Goal: Information Seeking & Learning: Find specific fact

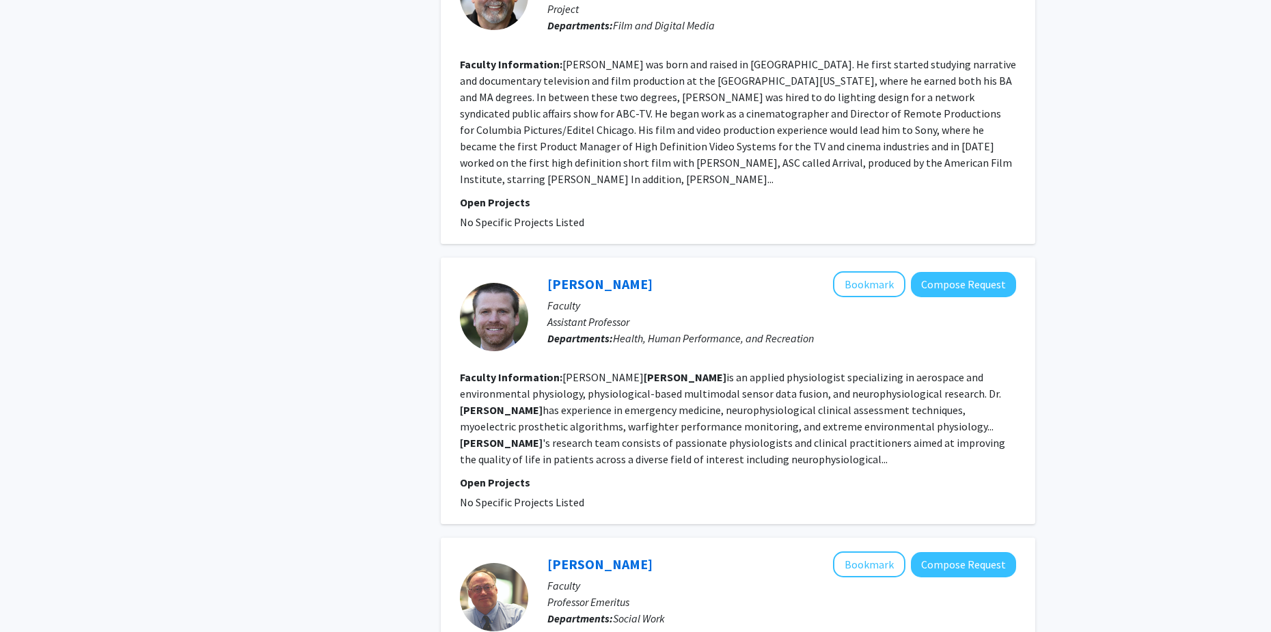
scroll to position [1325, 0]
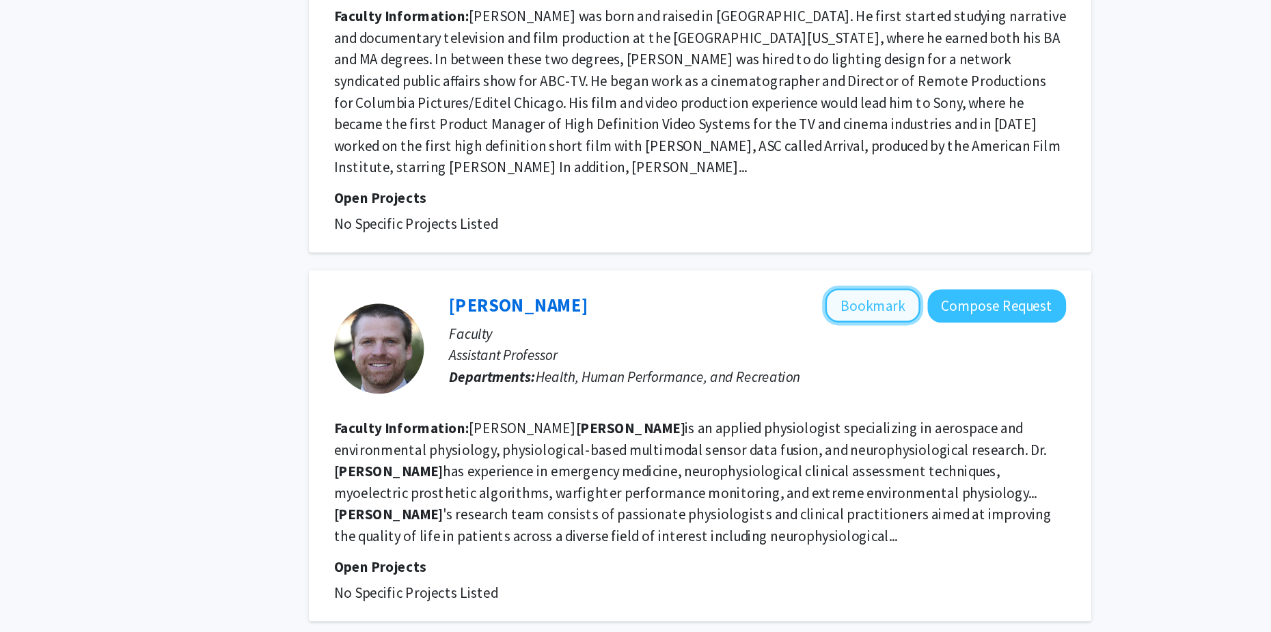
click at [858, 277] on button "Bookmark" at bounding box center [869, 290] width 72 height 26
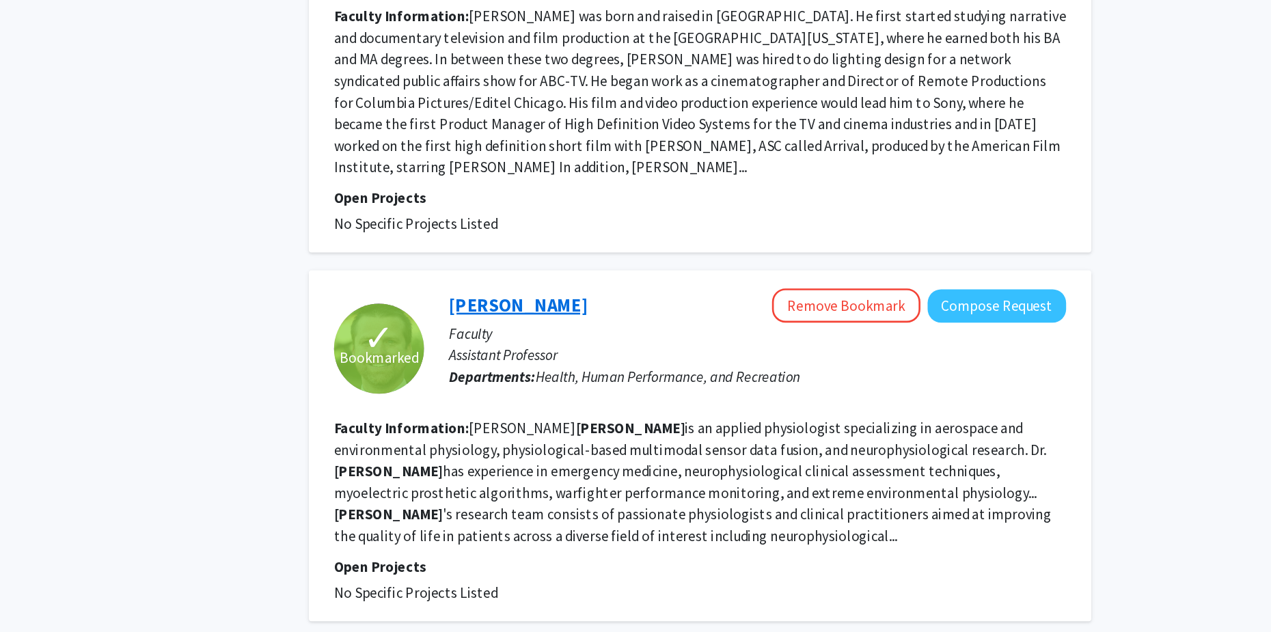
click at [582, 281] on link "[PERSON_NAME]" at bounding box center [599, 289] width 105 height 17
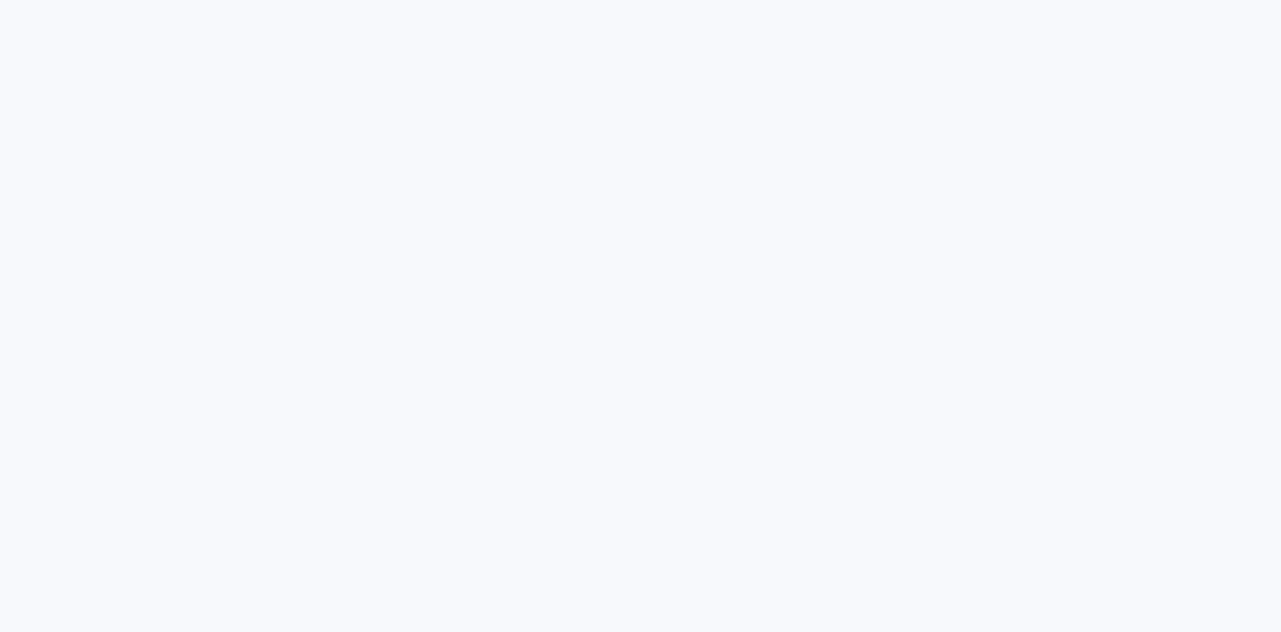
click at [1154, 406] on div "Skip navigation Home Search Bookmarks Requests Projects Messages My Profile [PE…" at bounding box center [640, 316] width 1281 height 632
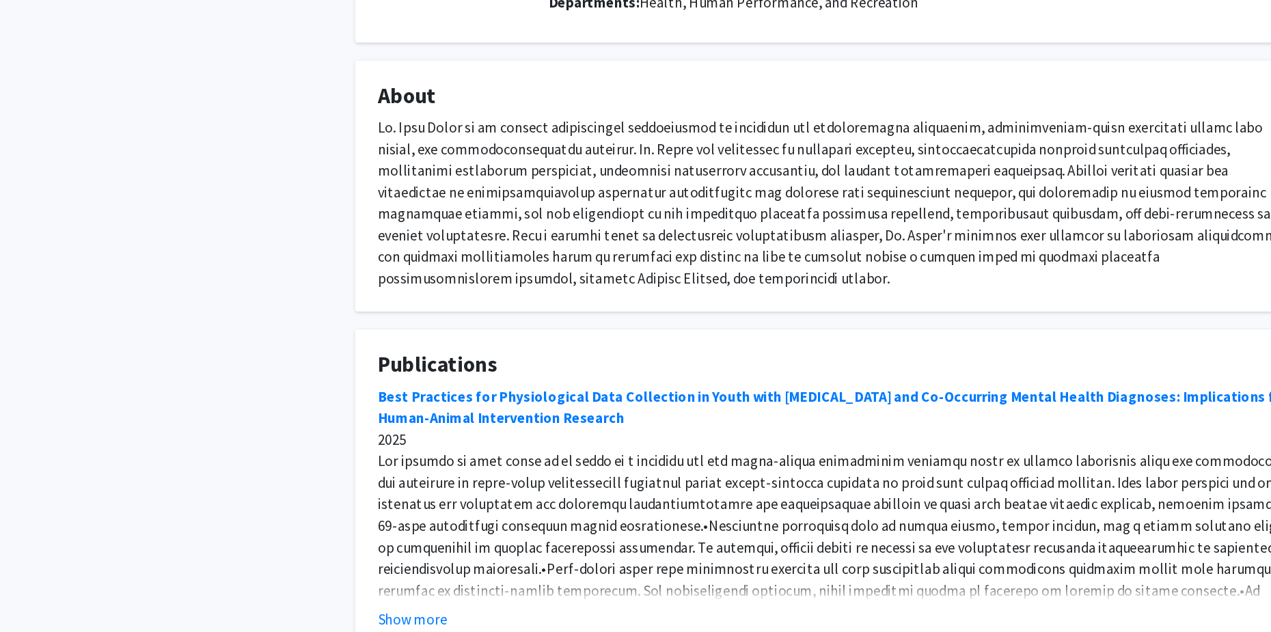
scroll to position [129, 0]
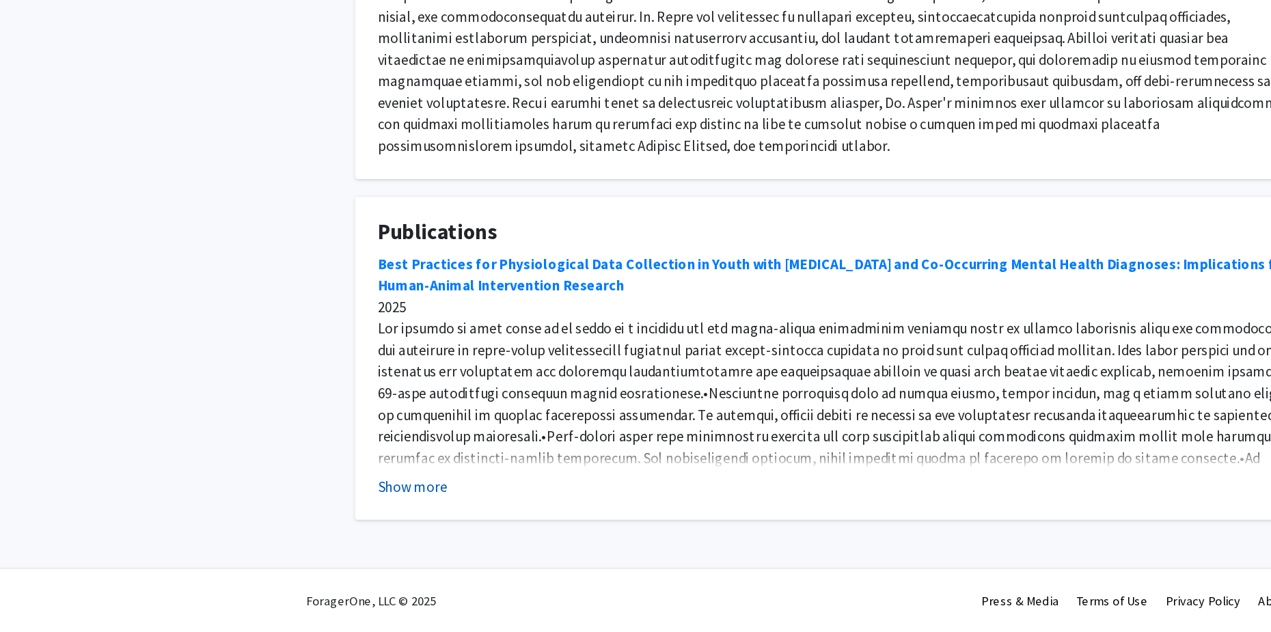
click at [323, 518] on button "Show more" at bounding box center [313, 521] width 53 height 16
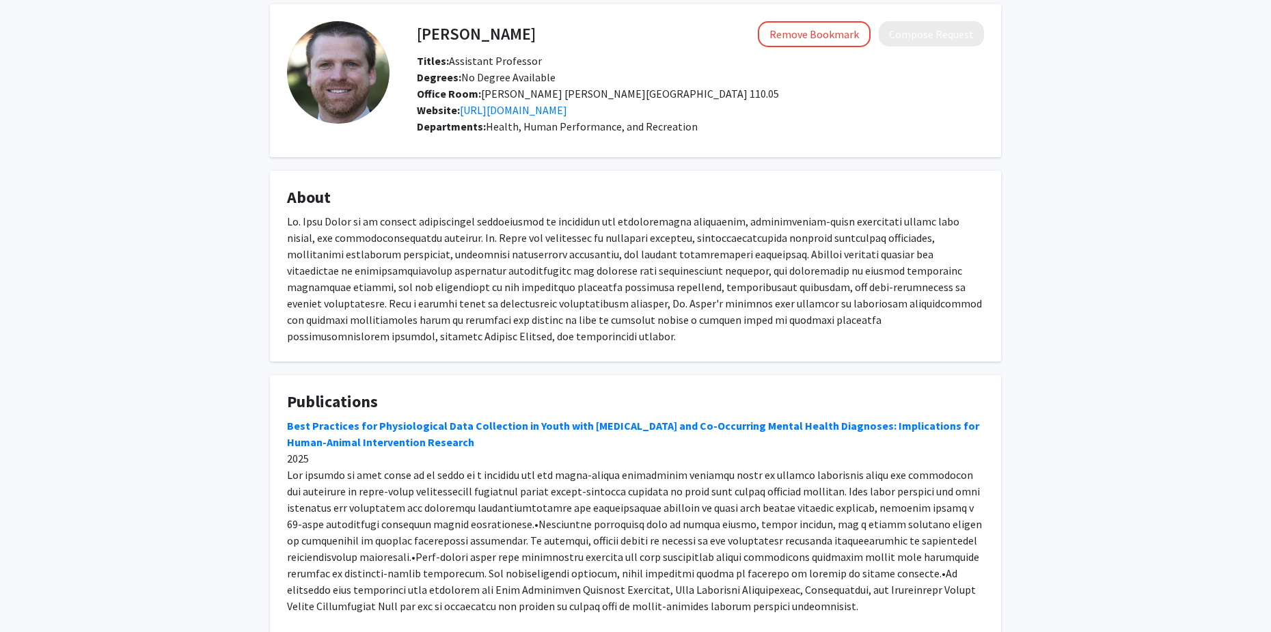
scroll to position [0, 0]
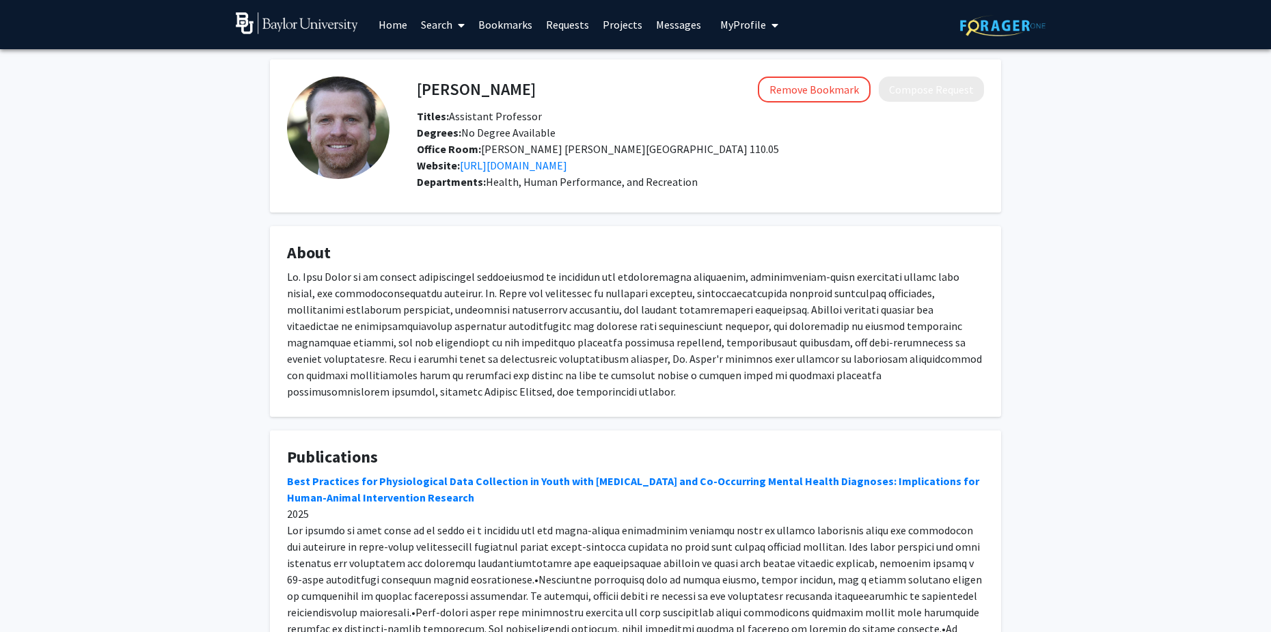
click at [603, 341] on div at bounding box center [635, 333] width 697 height 131
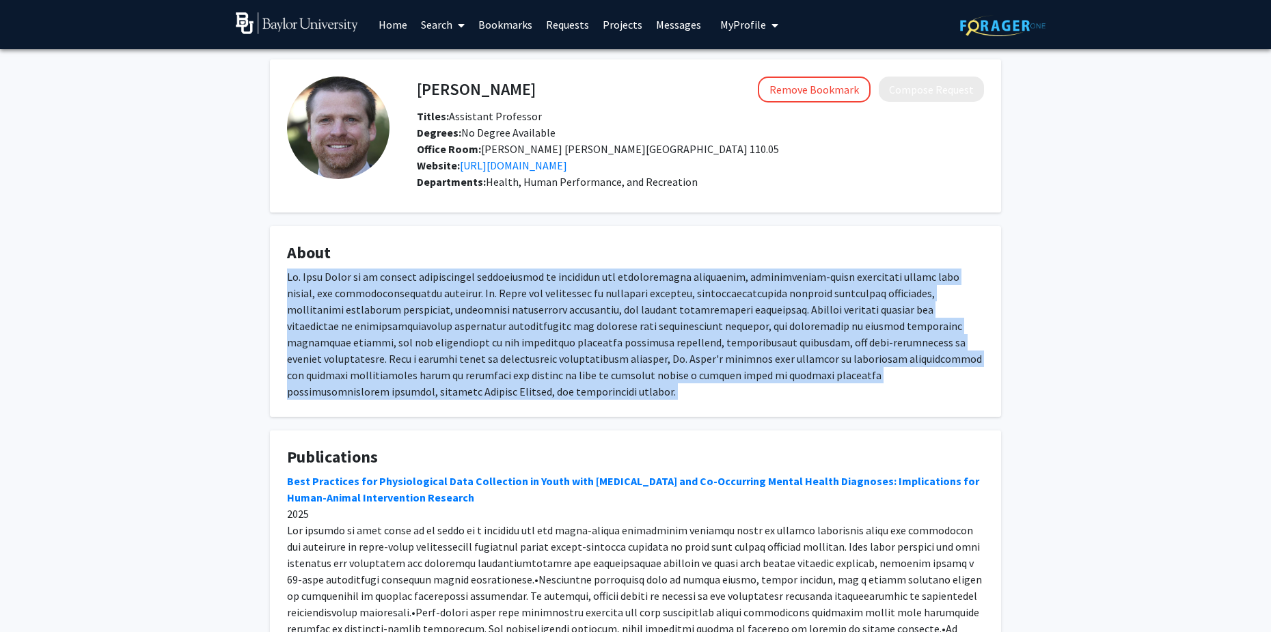
click at [603, 341] on div at bounding box center [635, 333] width 697 height 131
copy div "Dr. Cory Smith is an applied physiologist specializing in aerospace and environ…"
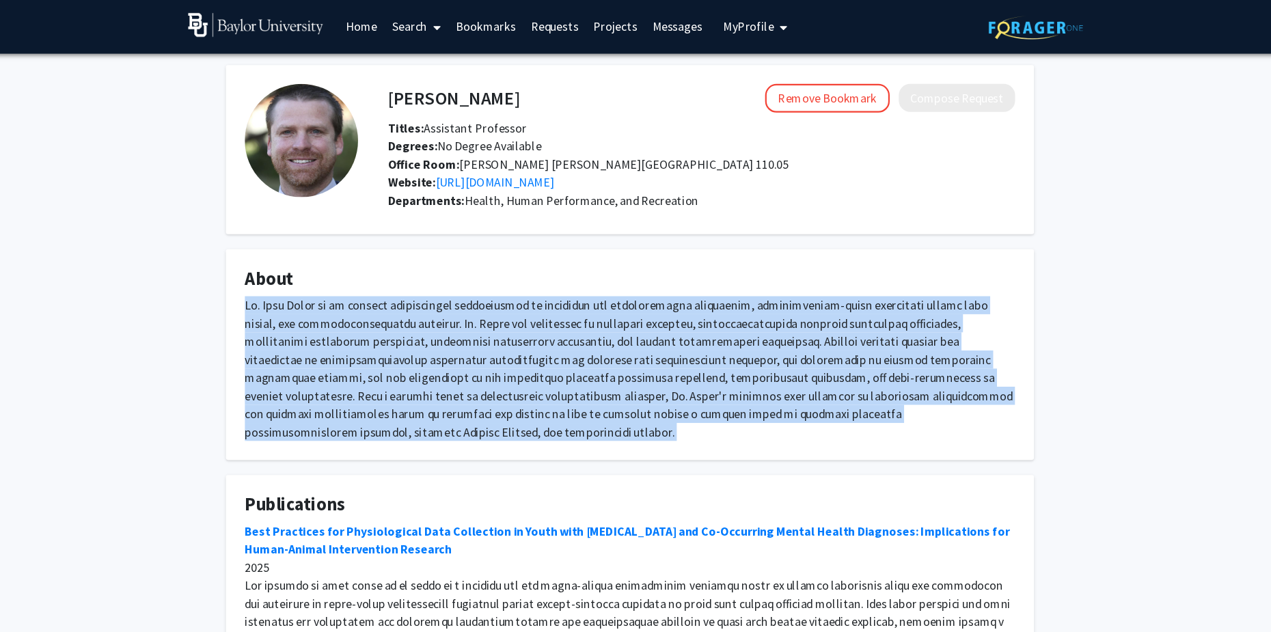
copy div "Dr. Cory Smith is an applied physiologist specializing in aerospace and environ…"
